Goal: Task Accomplishment & Management: Manage account settings

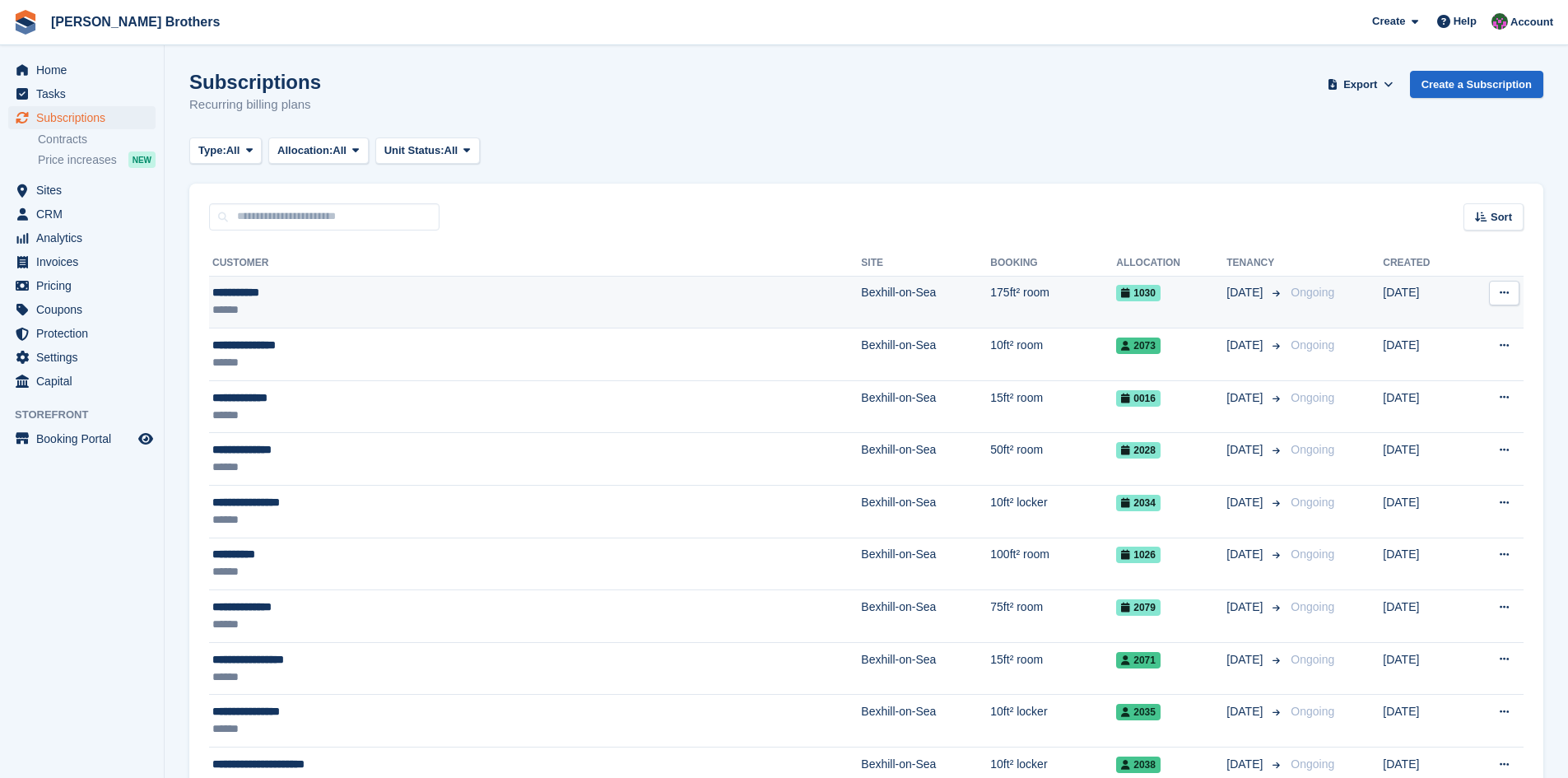
click at [237, 294] on div "**********" at bounding box center [400, 293] width 375 height 17
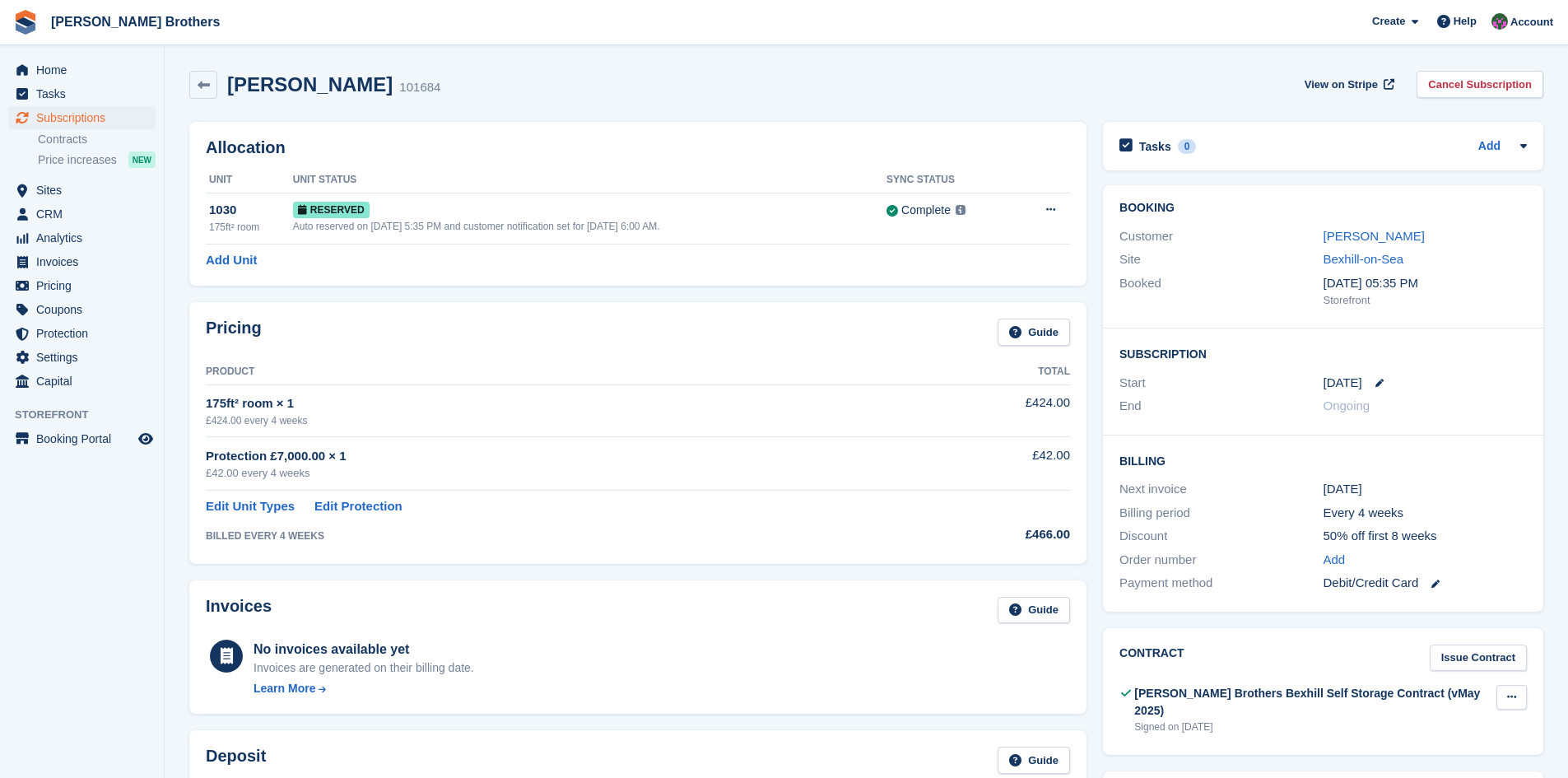
click at [1514, 696] on icon at bounding box center [1512, 697] width 9 height 11
click at [1423, 760] on p "Download" at bounding box center [1448, 751] width 143 height 21
click at [1382, 235] on link "[PERSON_NAME]" at bounding box center [1374, 236] width 101 height 14
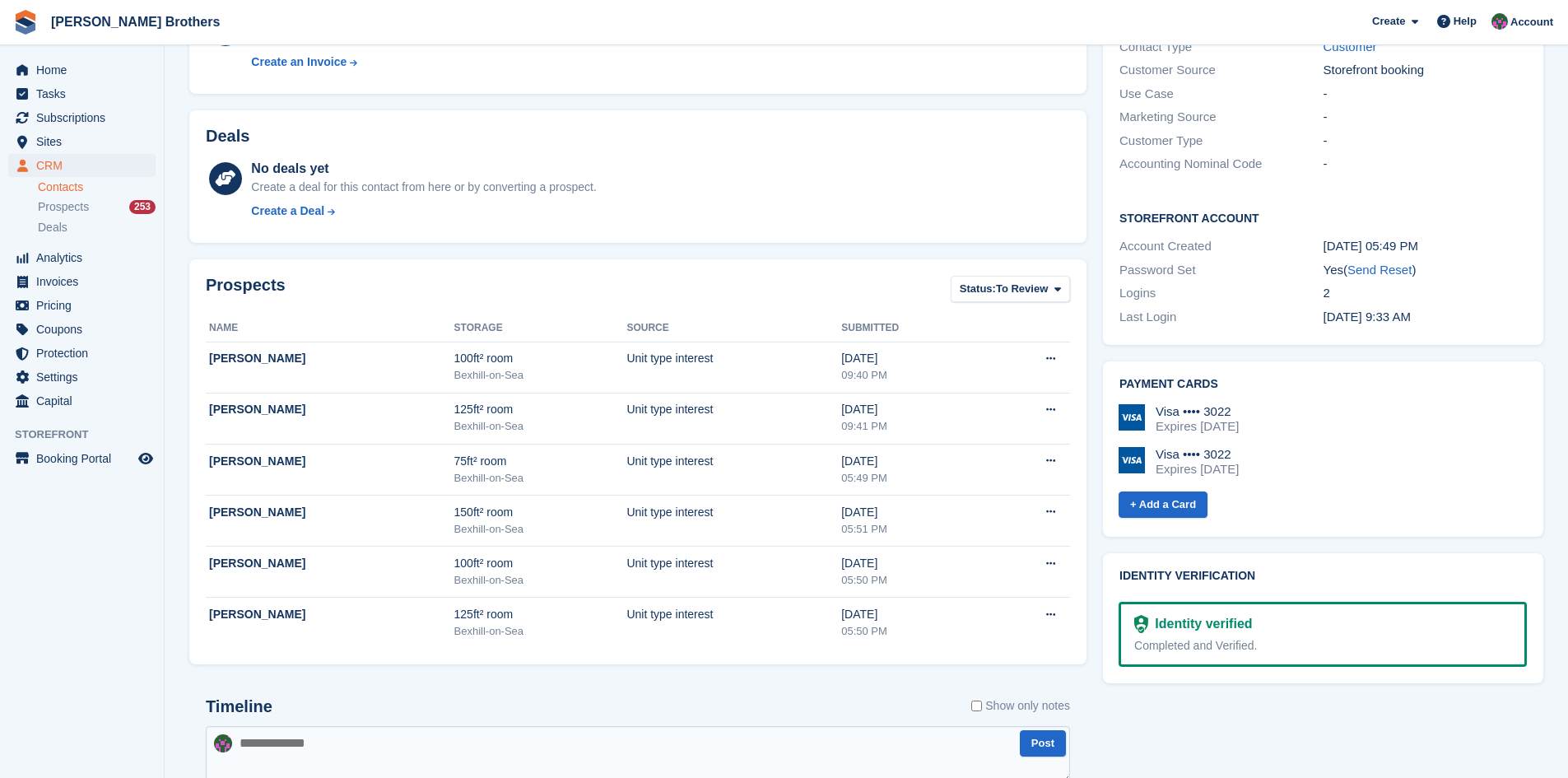
scroll to position [83, 0]
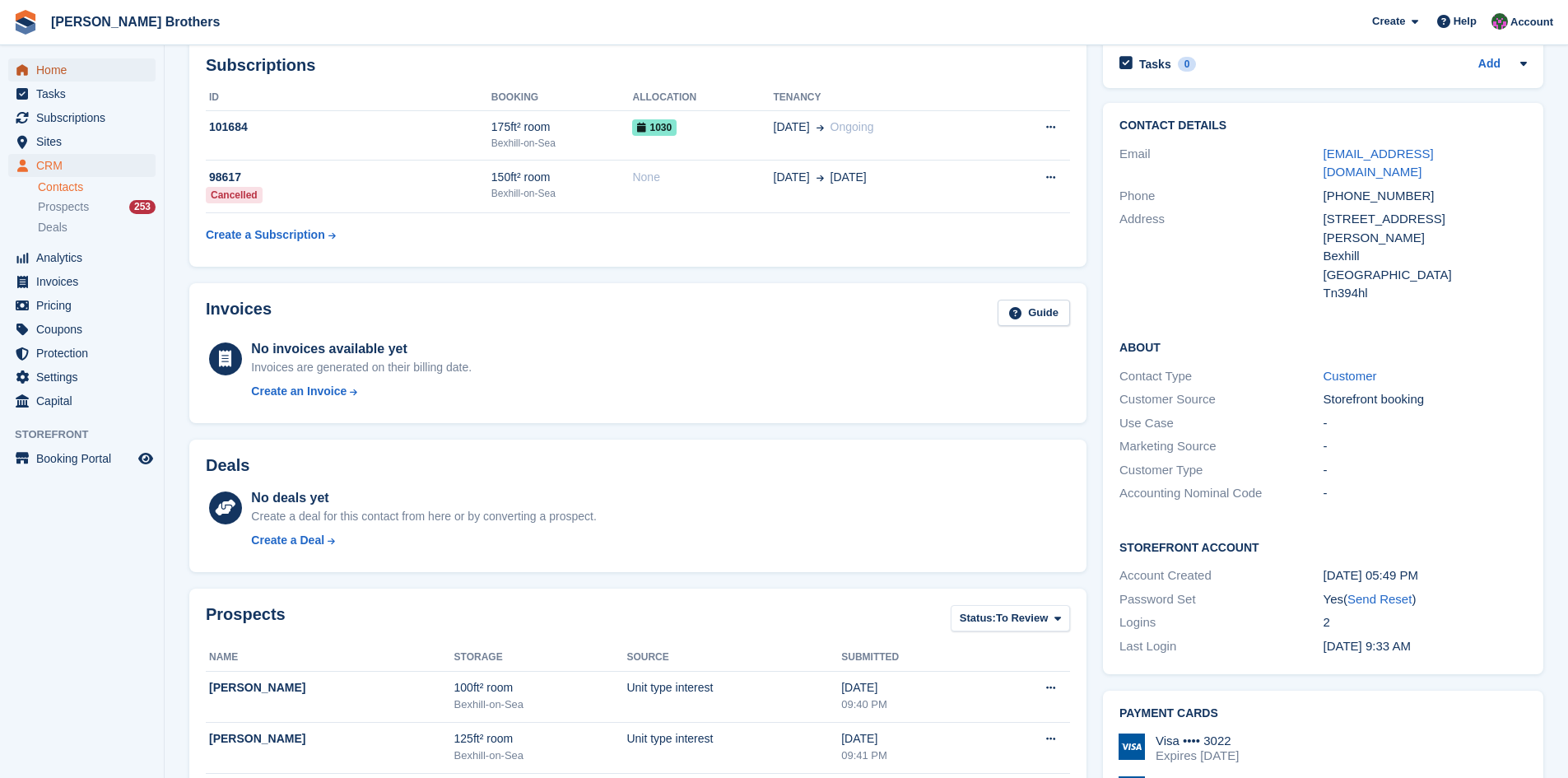
click at [52, 66] on span "Home" at bounding box center [86, 70] width 99 height 23
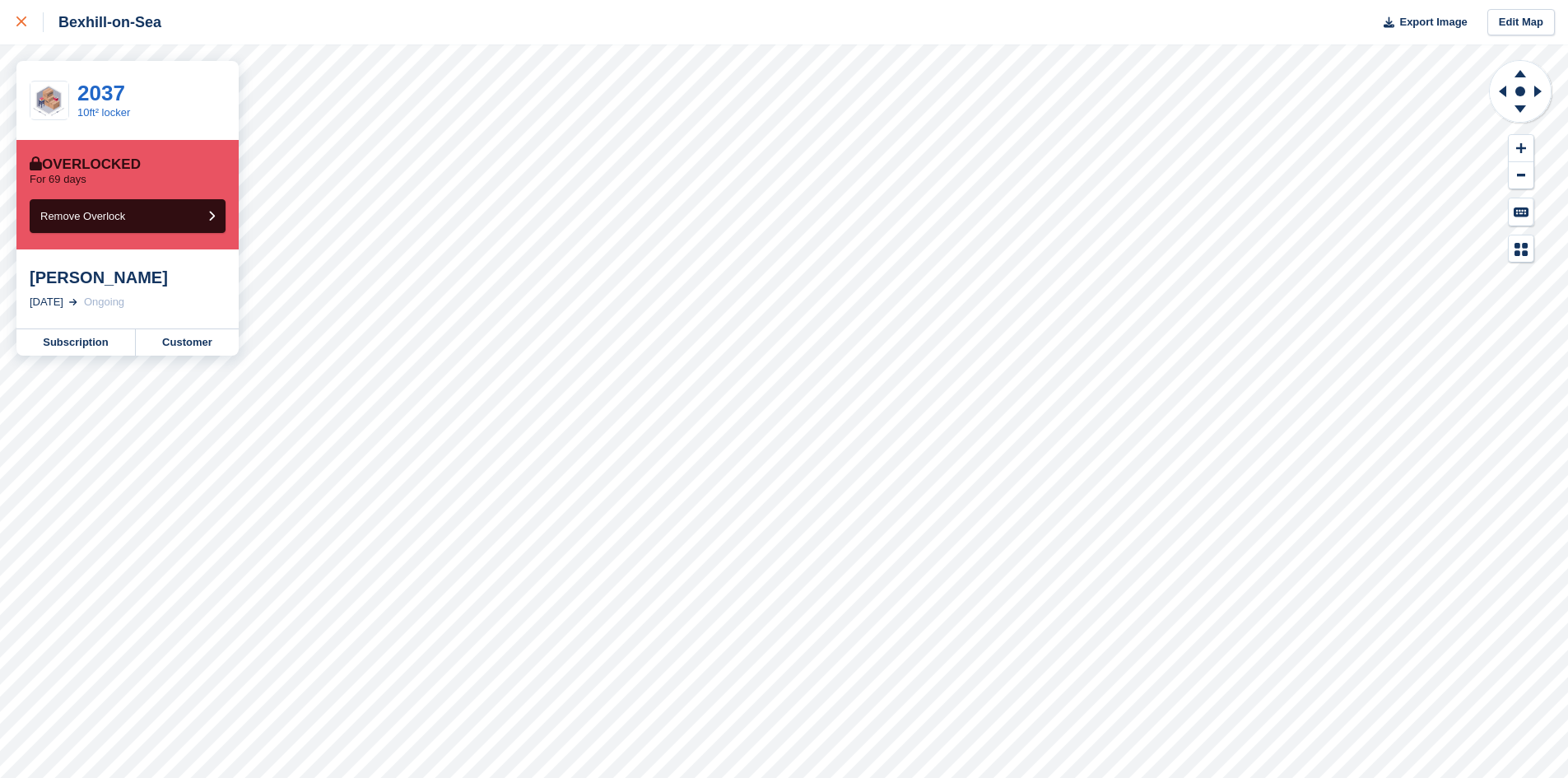
click at [13, 20] on link at bounding box center [21, 22] width 43 height 44
